Goal: Use online tool/utility: Use online tool/utility

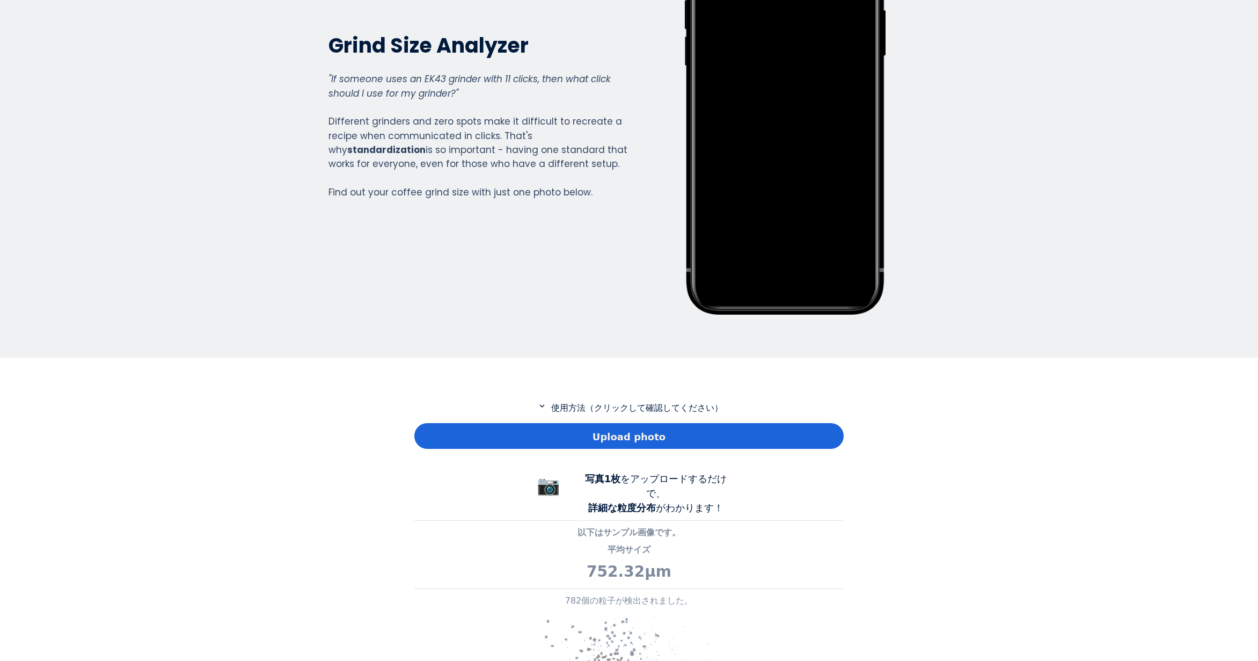
scroll to position [776, 429]
click at [563, 423] on div "Upload photo" at bounding box center [628, 436] width 429 height 26
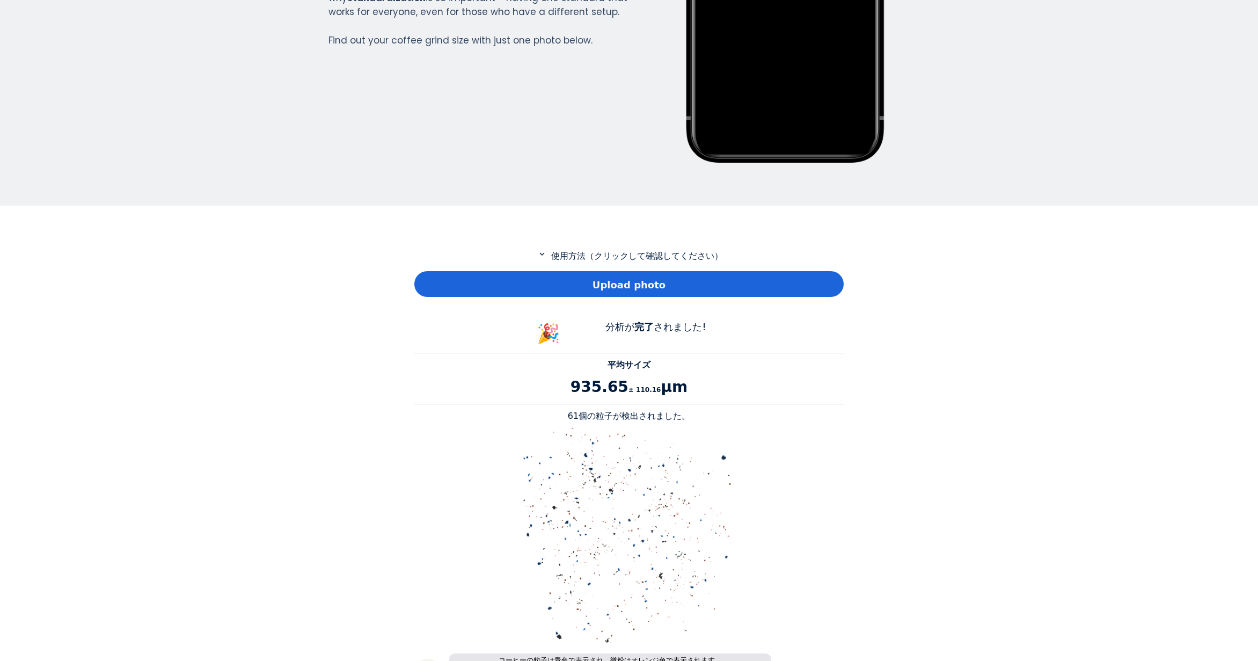
scroll to position [376, 0]
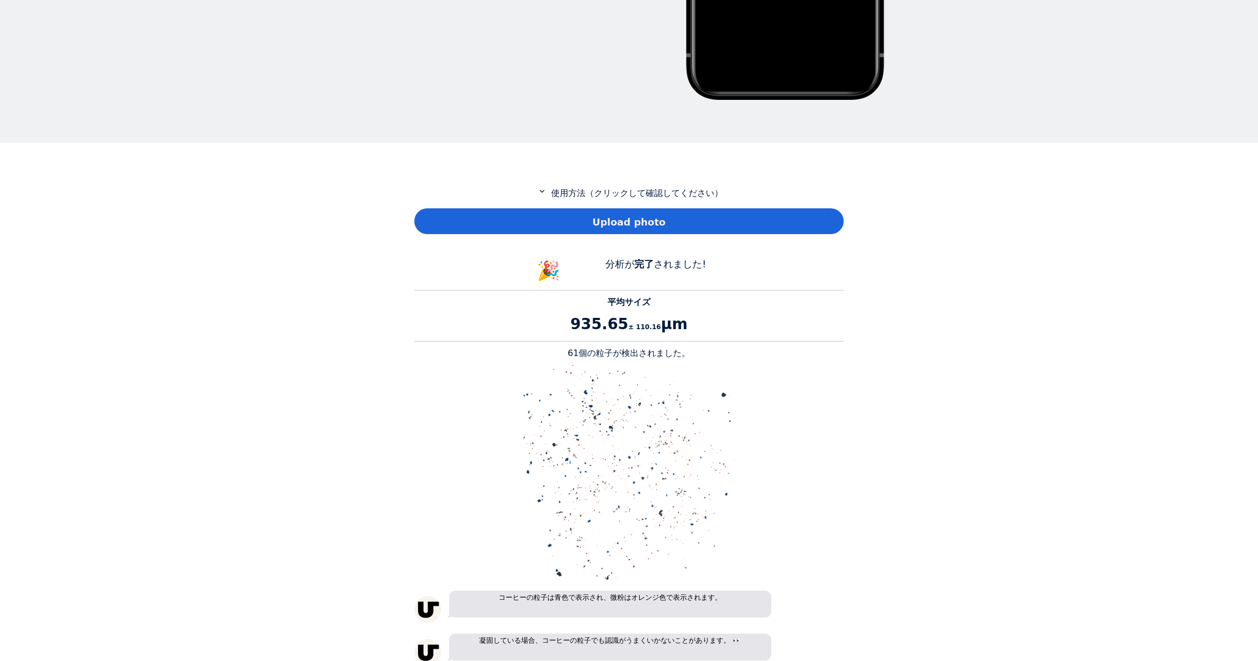
click at [577, 352] on p "61個の粒子が検出されました。" at bounding box center [628, 353] width 429 height 13
copy p "61"
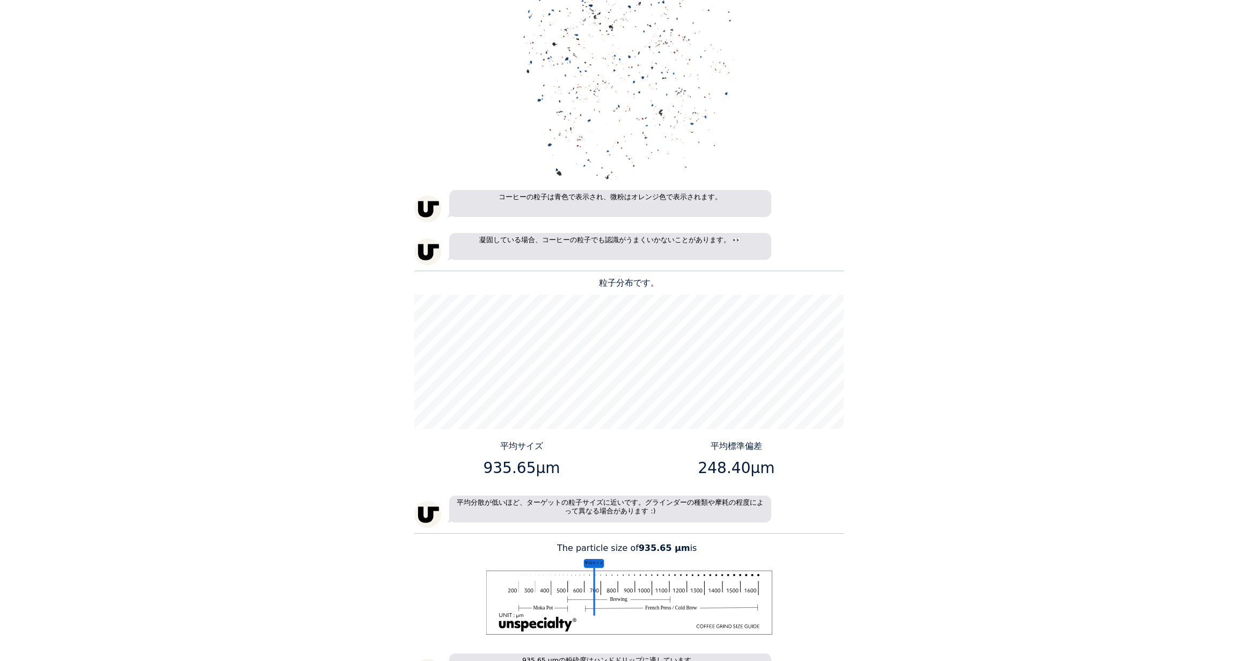
scroll to position [859, 0]
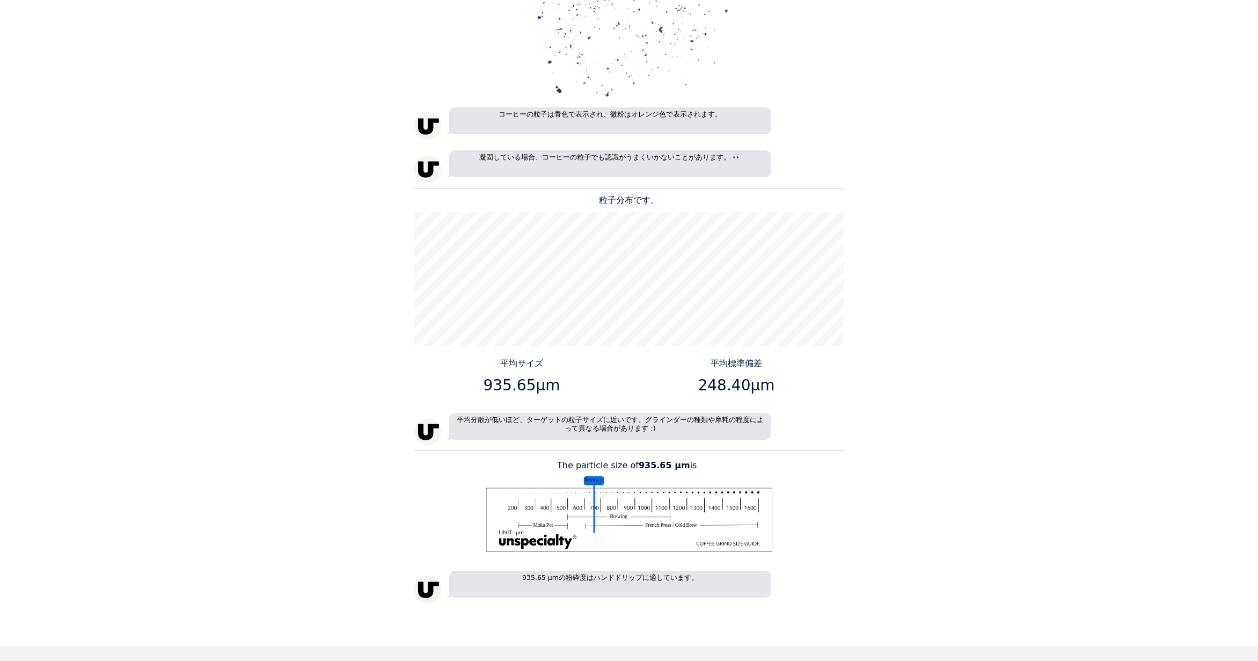
click at [531, 386] on p "935.65μm" at bounding box center [522, 385] width 207 height 23
drag, startPoint x: 527, startPoint y: 385, endPoint x: 488, endPoint y: 386, distance: 38.6
click at [488, 386] on p "935.65μm" at bounding box center [522, 385] width 207 height 23
copy p "935.65"
drag, startPoint x: 745, startPoint y: 384, endPoint x: 701, endPoint y: 384, distance: 44.0
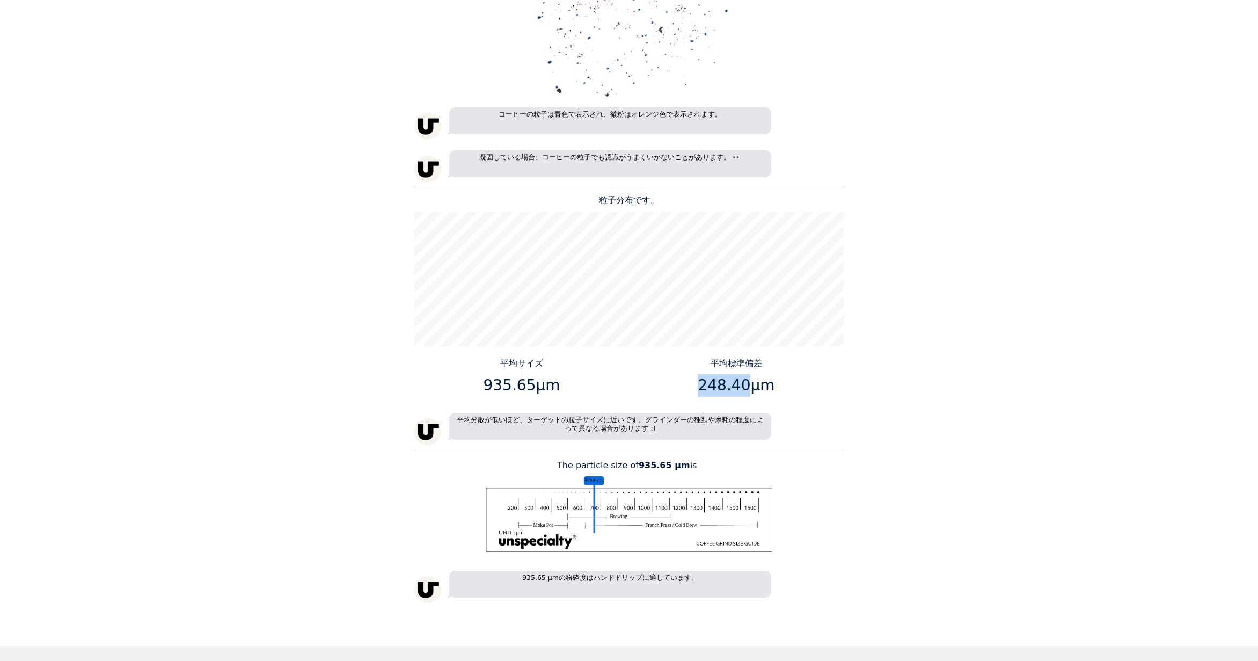
click at [701, 384] on p "248.40μm" at bounding box center [736, 385] width 207 height 23
copy p "248.40"
